Goal: Information Seeking & Learning: Learn about a topic

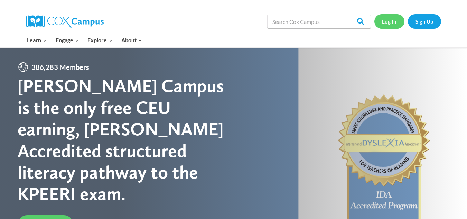
click at [389, 23] on link "Log In" at bounding box center [389, 21] width 30 height 14
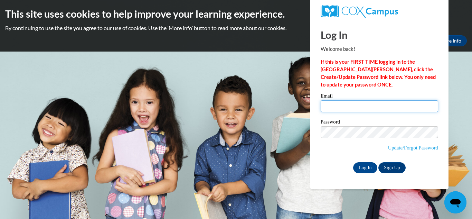
click at [349, 105] on input "Email" at bounding box center [378, 106] width 117 height 12
type input "cherylamorgan20@gmail.com"
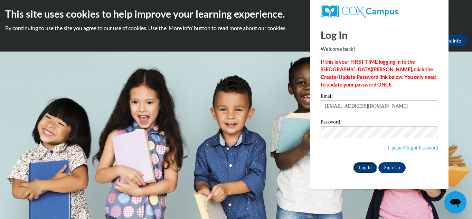
click at [364, 164] on input "Log In" at bounding box center [365, 167] width 24 height 11
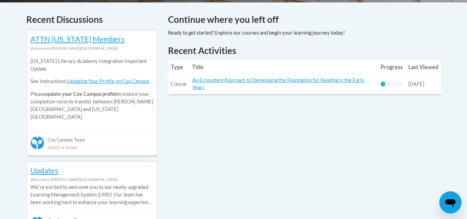
scroll to position [292, 0]
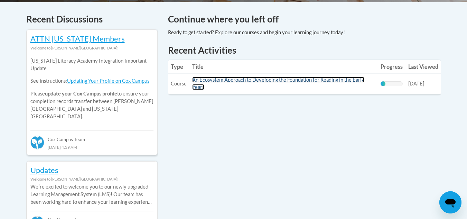
click at [269, 78] on link "An Ecosystem Approach to Developing the Foundation for Reading in the Early Yea…" at bounding box center [278, 83] width 172 height 13
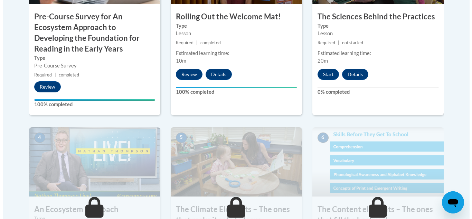
scroll to position [314, 0]
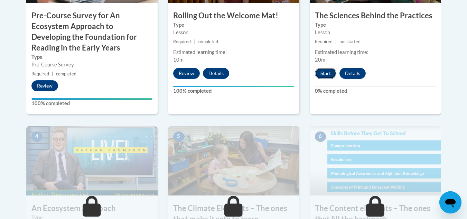
click at [326, 75] on button "Start" at bounding box center [325, 73] width 21 height 11
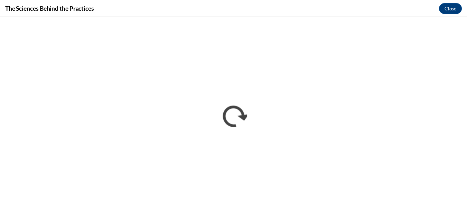
scroll to position [0, 0]
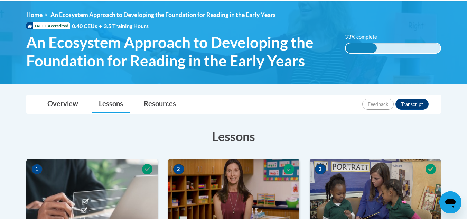
scroll to position [90, 0]
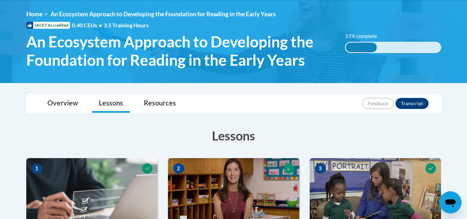
click at [375, 51] on div "33% complete 0.001%" at bounding box center [393, 47] width 96 height 11
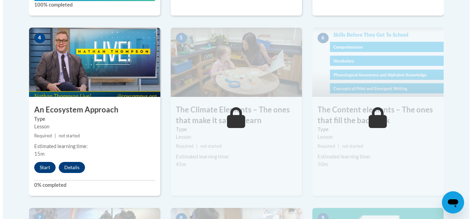
scroll to position [419, 0]
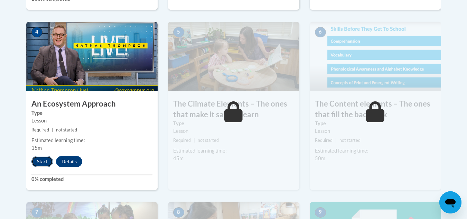
click at [42, 159] on button "Start" at bounding box center [41, 161] width 21 height 11
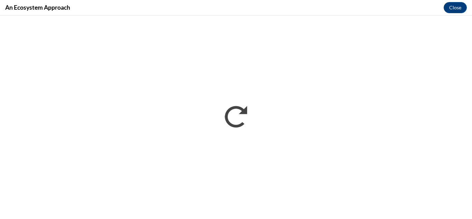
scroll to position [0, 0]
